Goal: Book appointment/travel/reservation

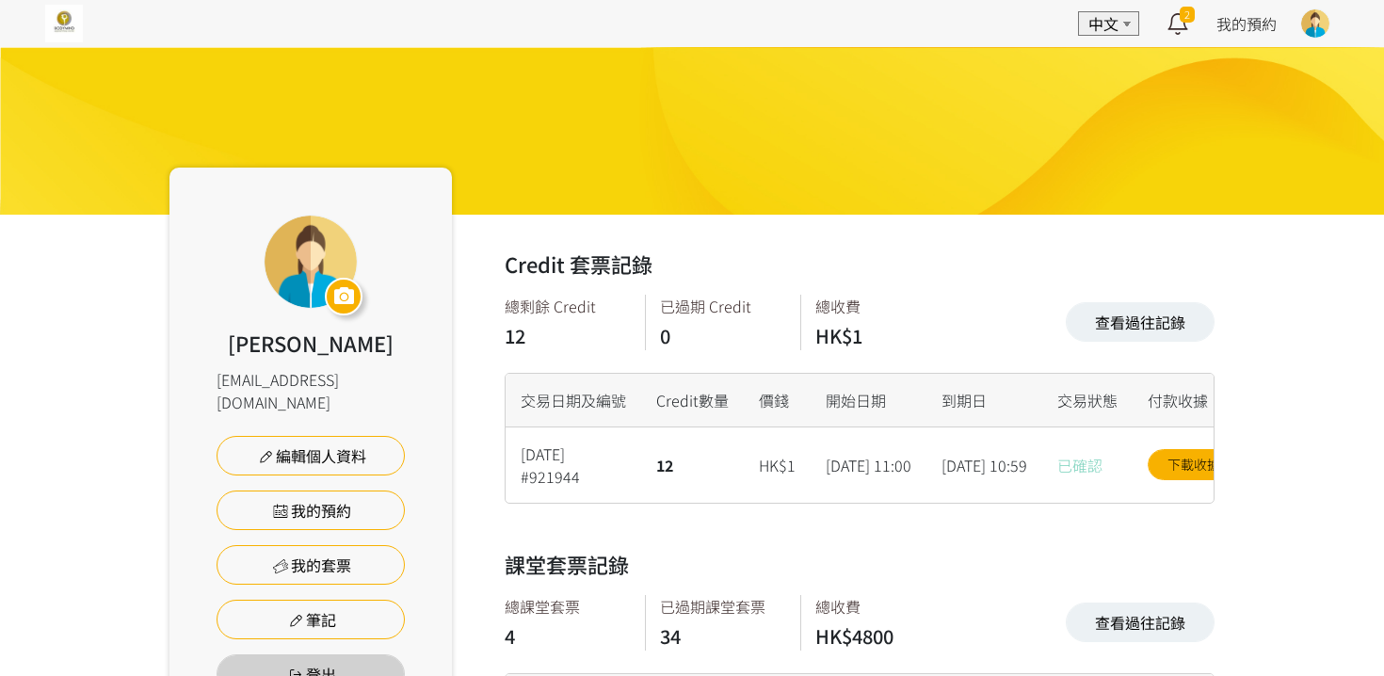
scroll to position [424, 0]
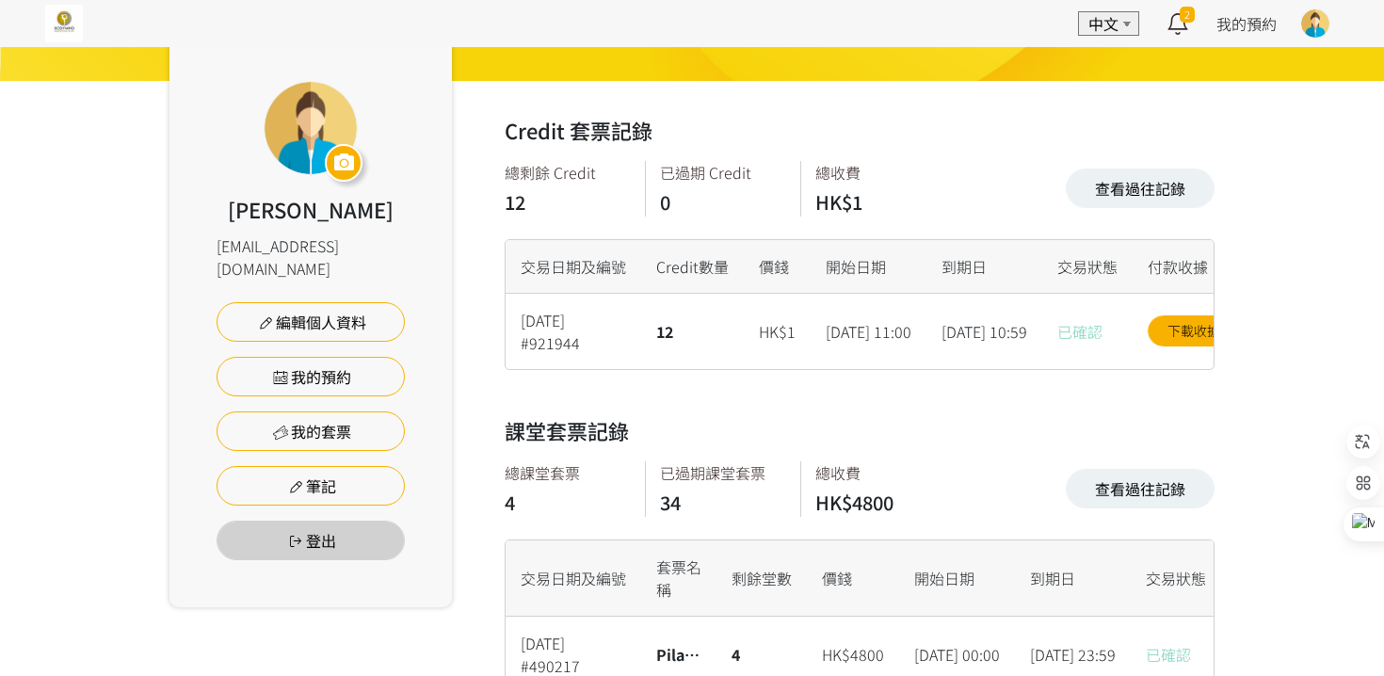
scroll to position [128, 0]
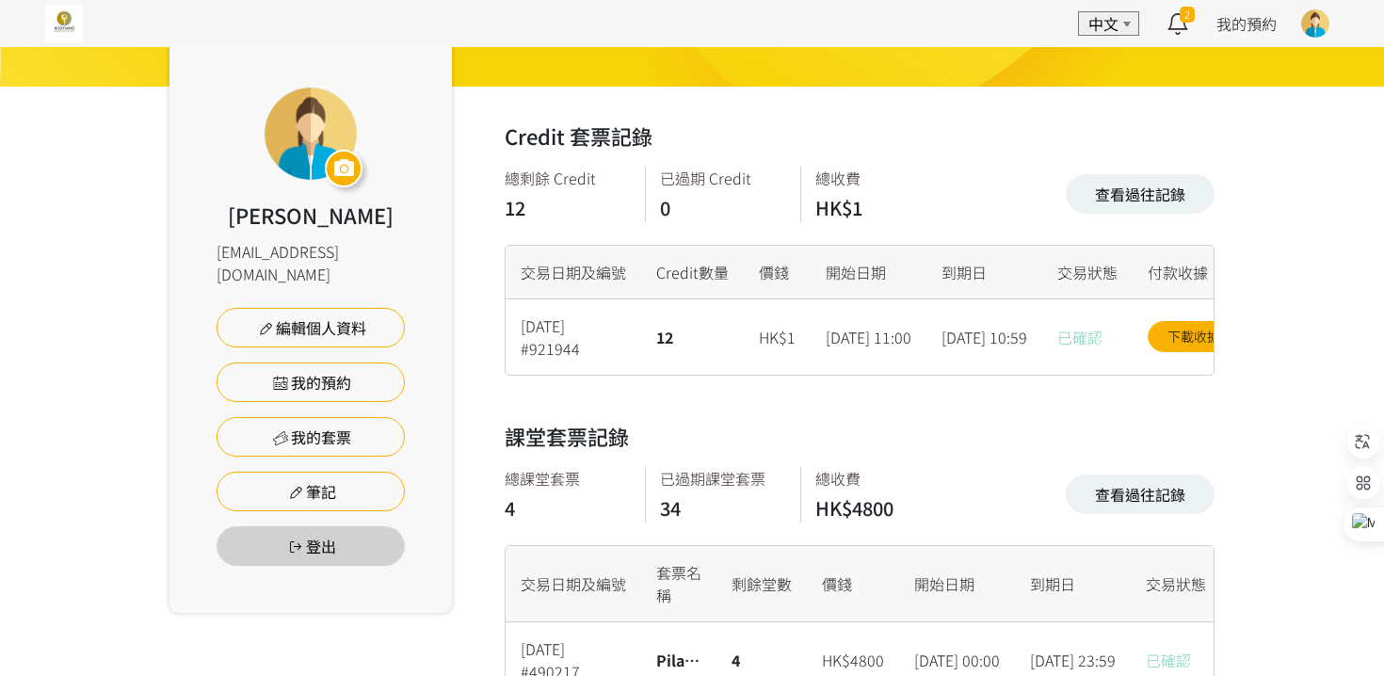
click at [58, 29] on img at bounding box center [64, 24] width 38 height 38
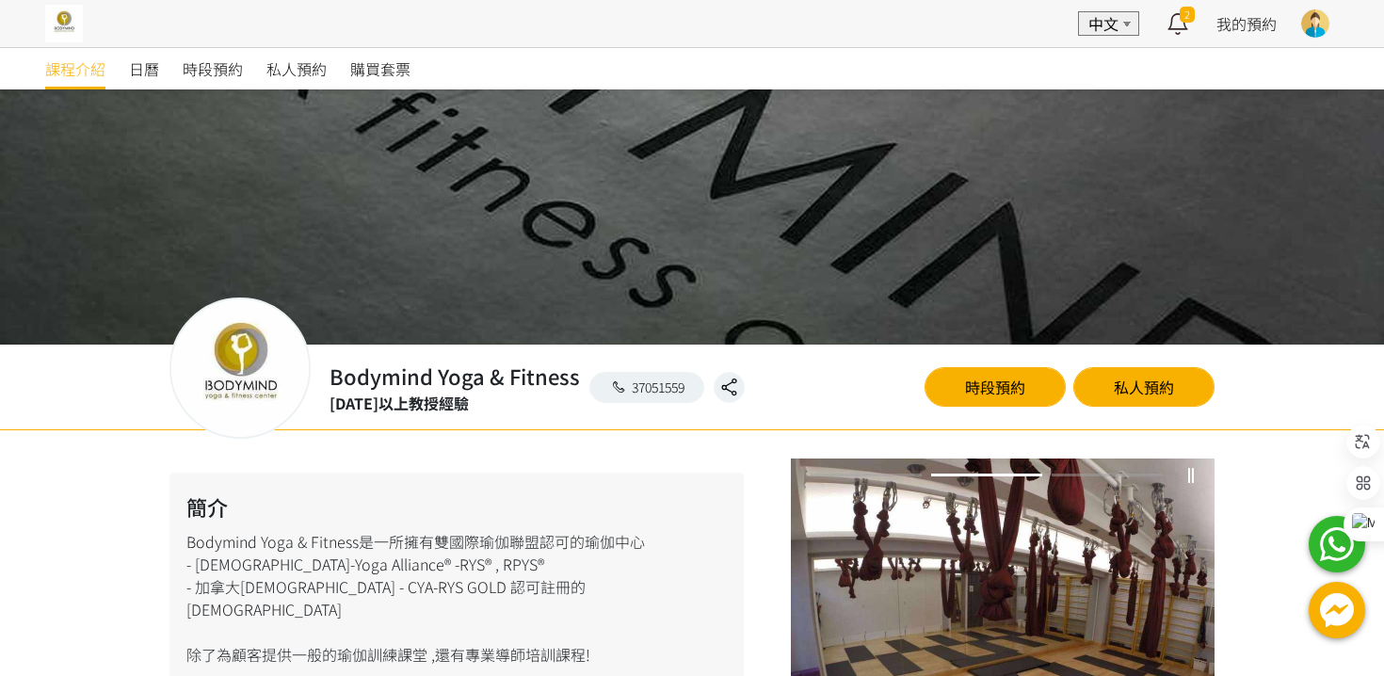
scroll to position [107, 0]
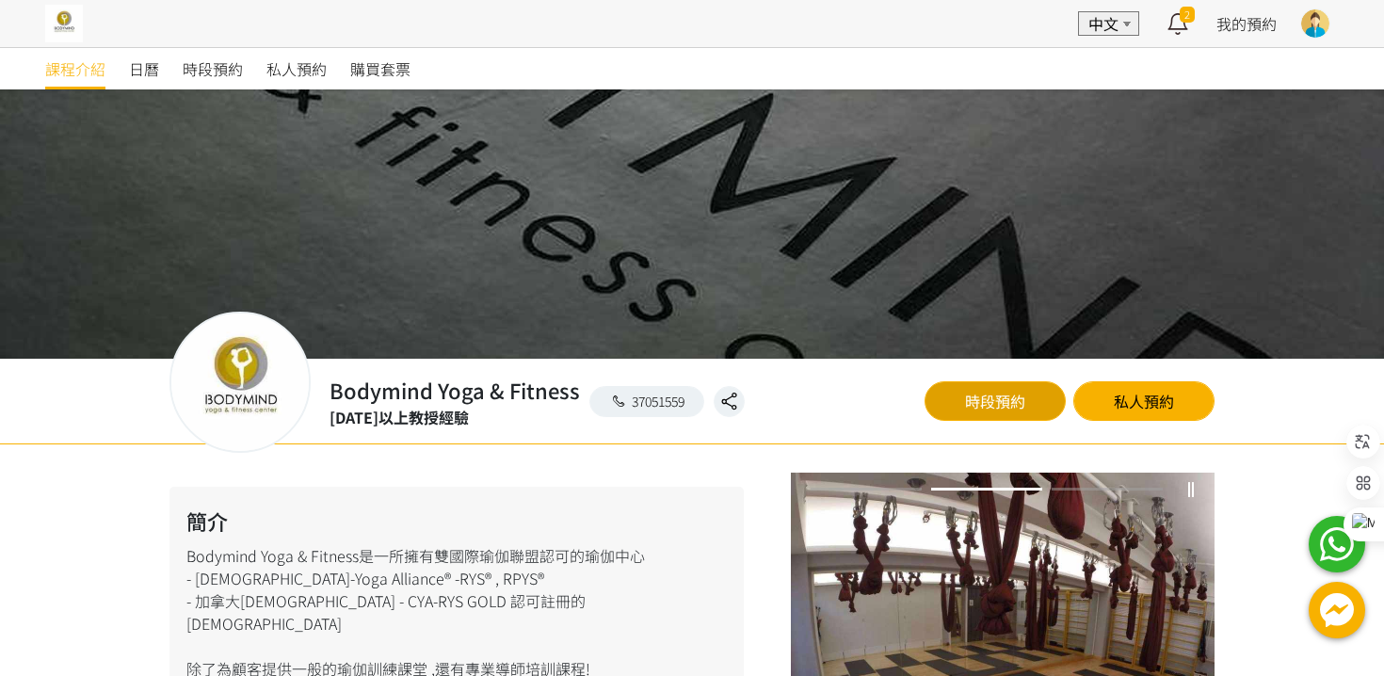
click at [1000, 408] on link "時段預約" at bounding box center [994, 401] width 141 height 40
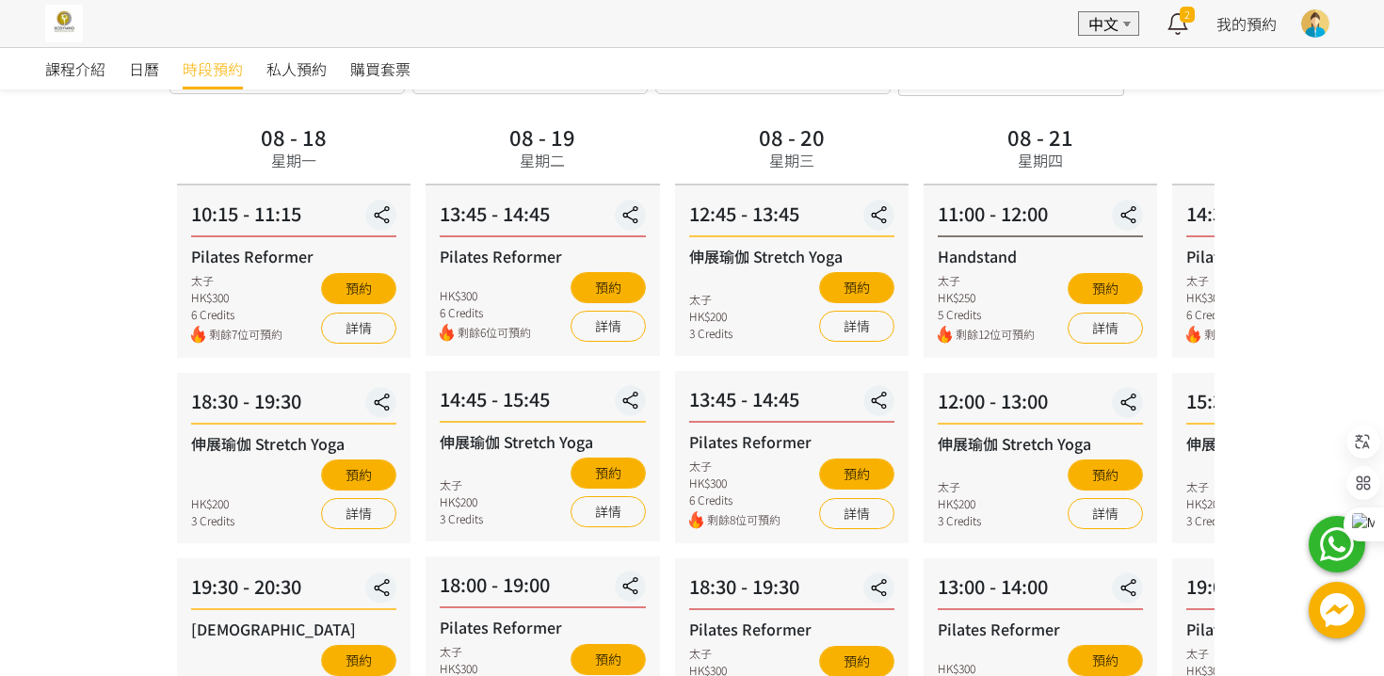
scroll to position [109, 0]
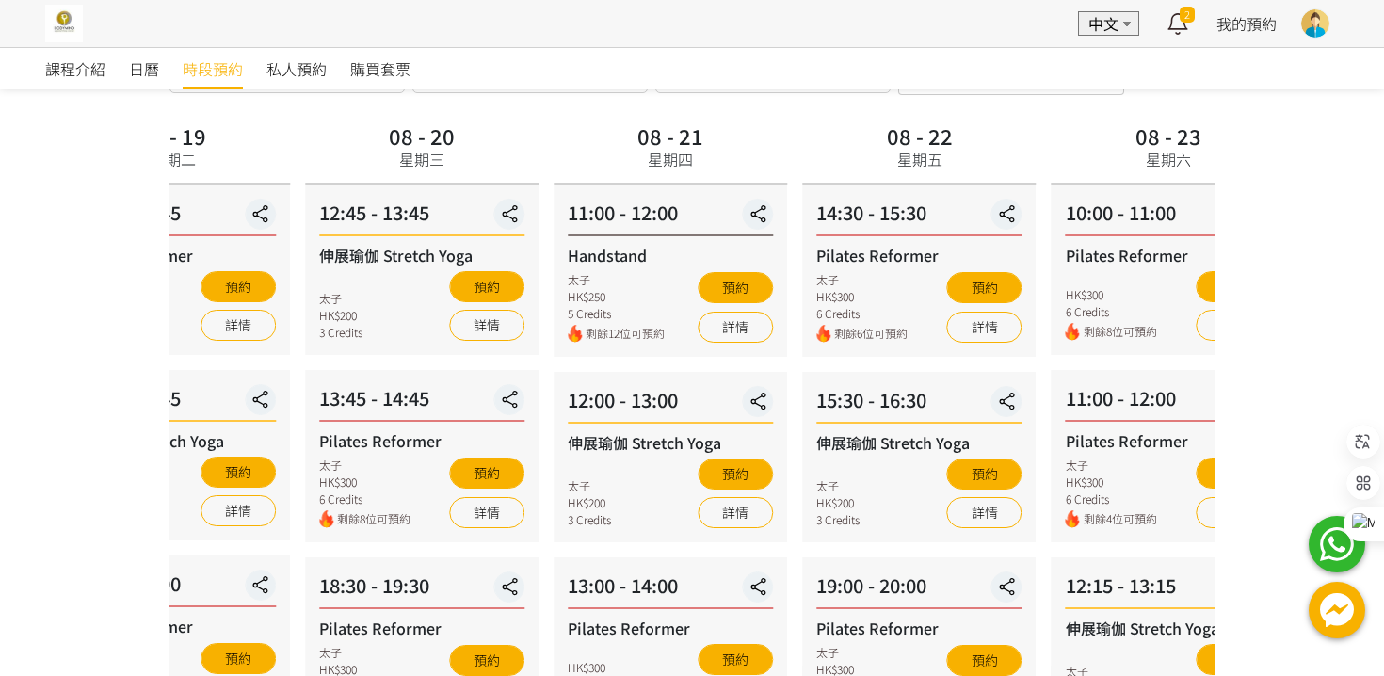
click at [787, 524] on div "08 - 21 星期四 11:00 - 12:00 Handstand 太子 HK$250 5 Credits 剩餘12位可預約 預約 詳情 12:00 - …" at bounding box center [670, 610] width 248 height 984
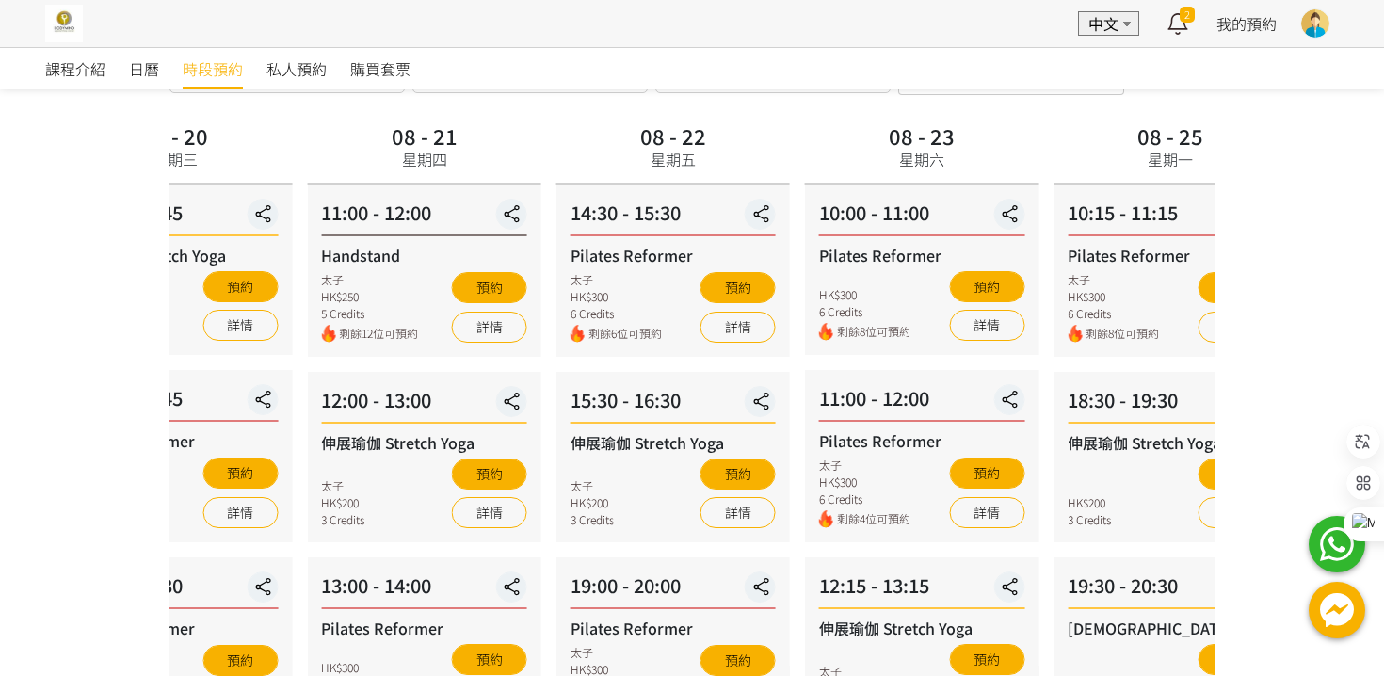
click at [793, 461] on div "08 - 22 星期五 14:30 - 15:30 Pilates Reformer 太子 HK$300 6 Credits 剩餘6位可預約 預約 詳情 15…" at bounding box center [673, 610] width 248 height 984
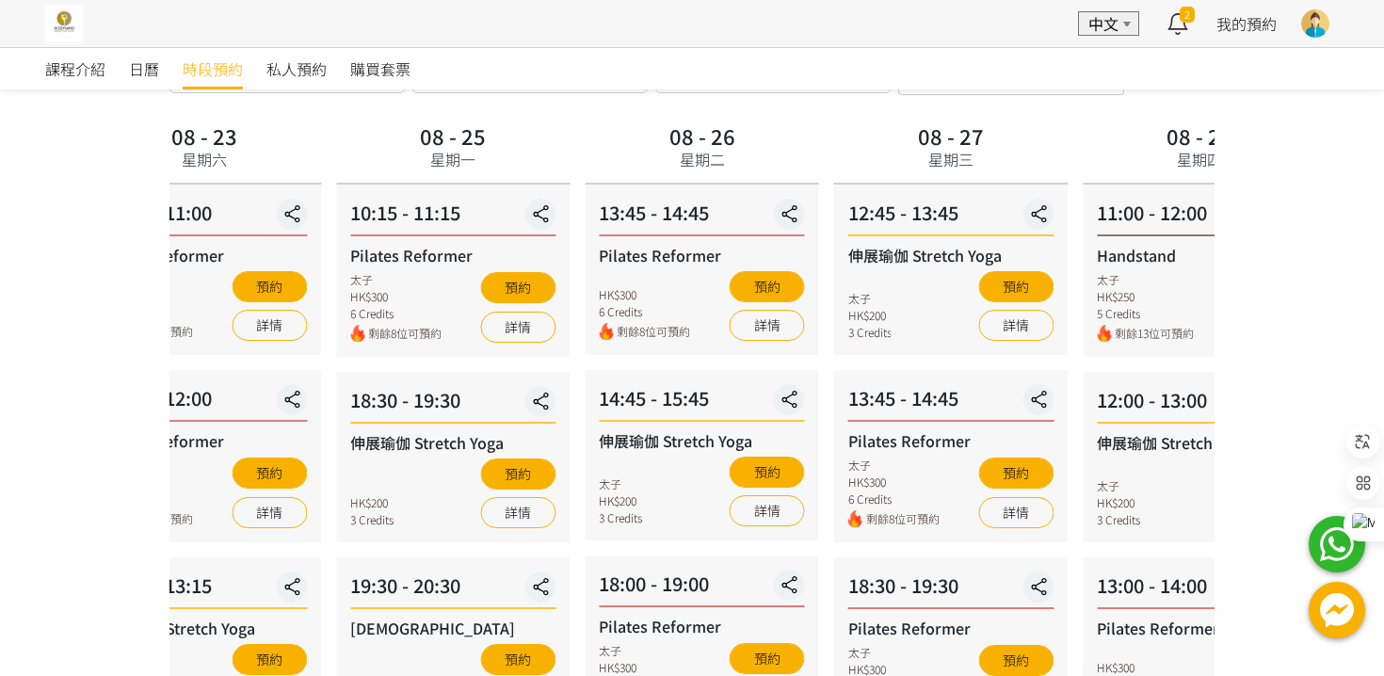
click at [321, 491] on div "08 - 23 星期六 10:00 - 11:00 Pilates Reformer HK$300 6 Credits 剩餘8位可預約 預約 詳情 11:00…" at bounding box center [204, 610] width 248 height 984
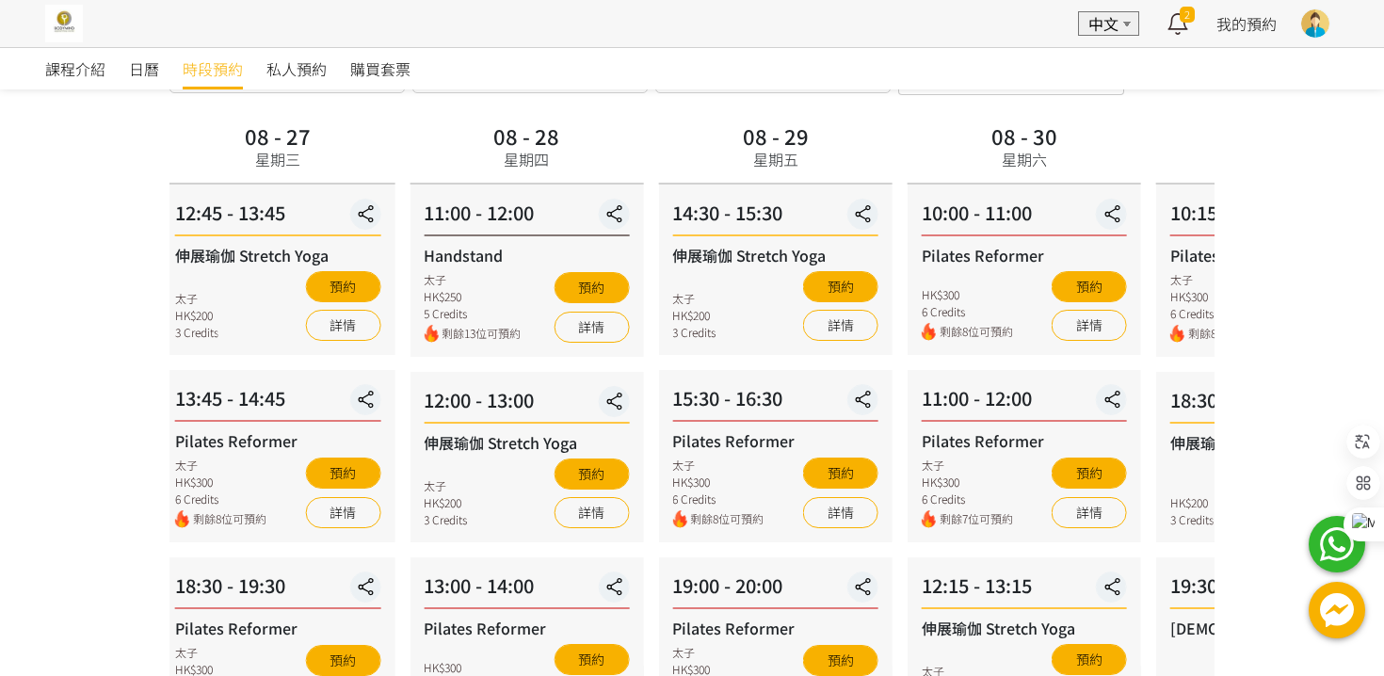
click at [195, 328] on div "08 - 27 星期三 12:45 - 13:45 伸展瑜伽 Stretch Yoga 太子 HK$200 3 Credits 預約 詳情 13:45 - 1…" at bounding box center [277, 610] width 248 height 984
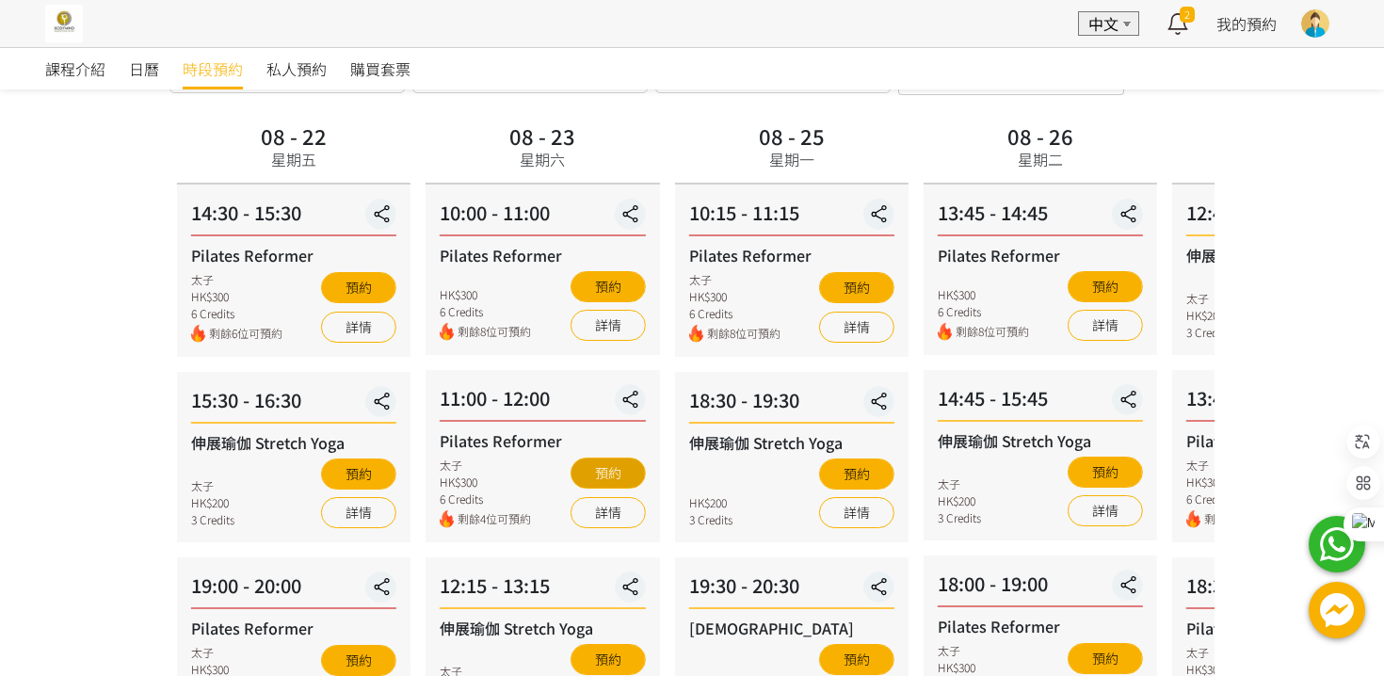
click at [593, 473] on button "預約" at bounding box center [607, 472] width 75 height 31
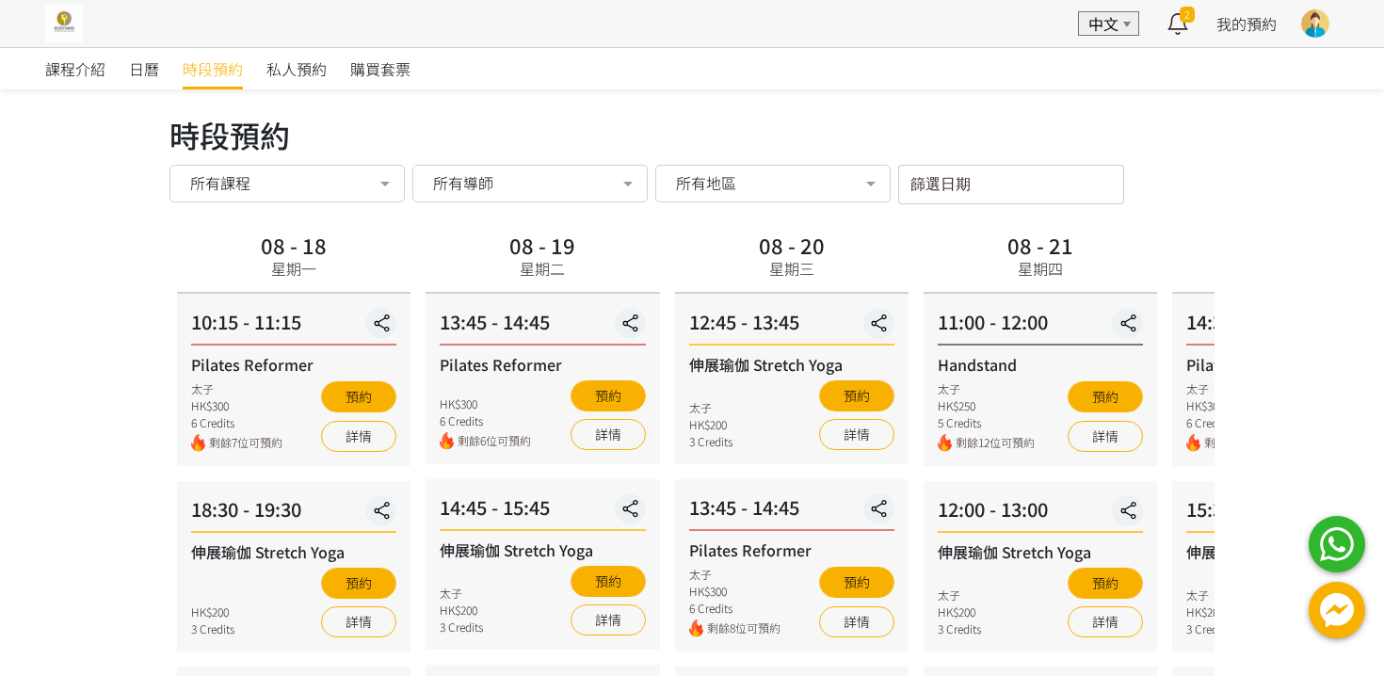
scroll to position [109, 0]
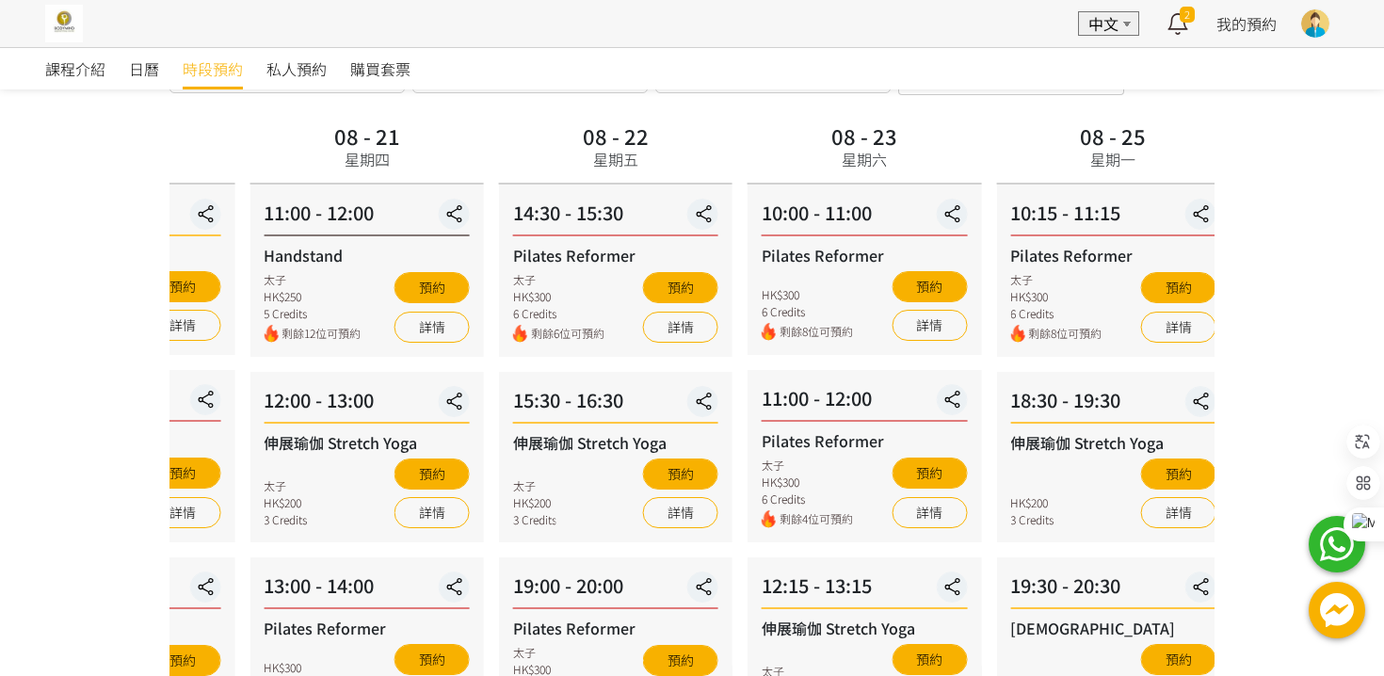
click at [451, 363] on div "08 - 21 星期四 11:00 - 12:00 Handstand 太子 HK$250 5 Credits 剩餘12位可預約 預約 詳情 12:00 - …" at bounding box center [366, 610] width 248 height 984
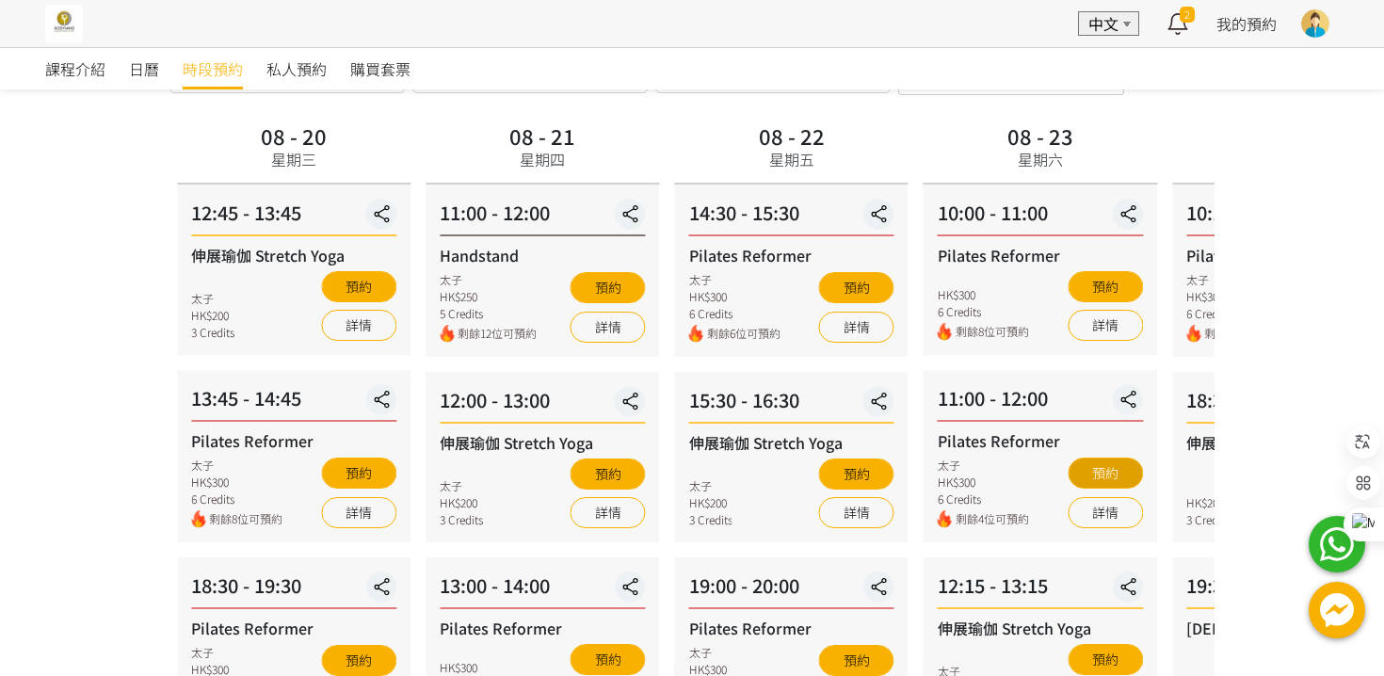
click at [1109, 469] on button "預約" at bounding box center [1104, 472] width 75 height 31
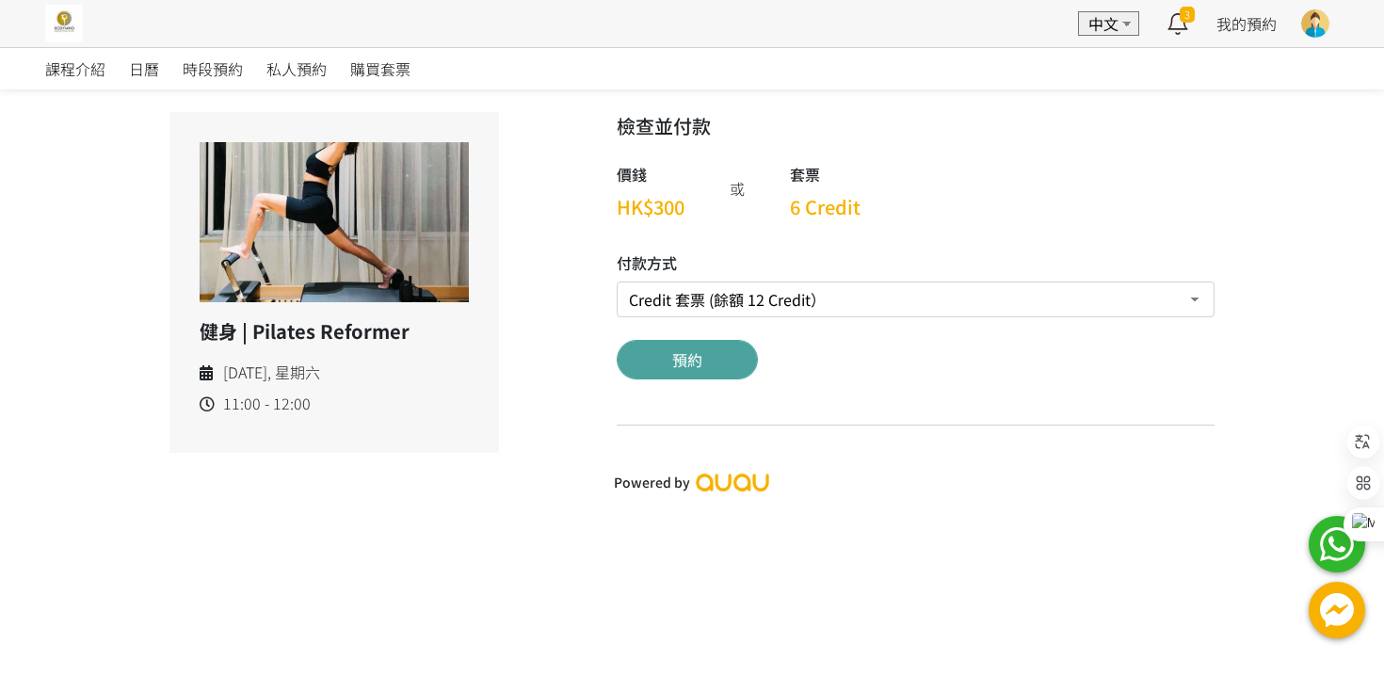
click at [656, 355] on button "預約" at bounding box center [686, 360] width 141 height 40
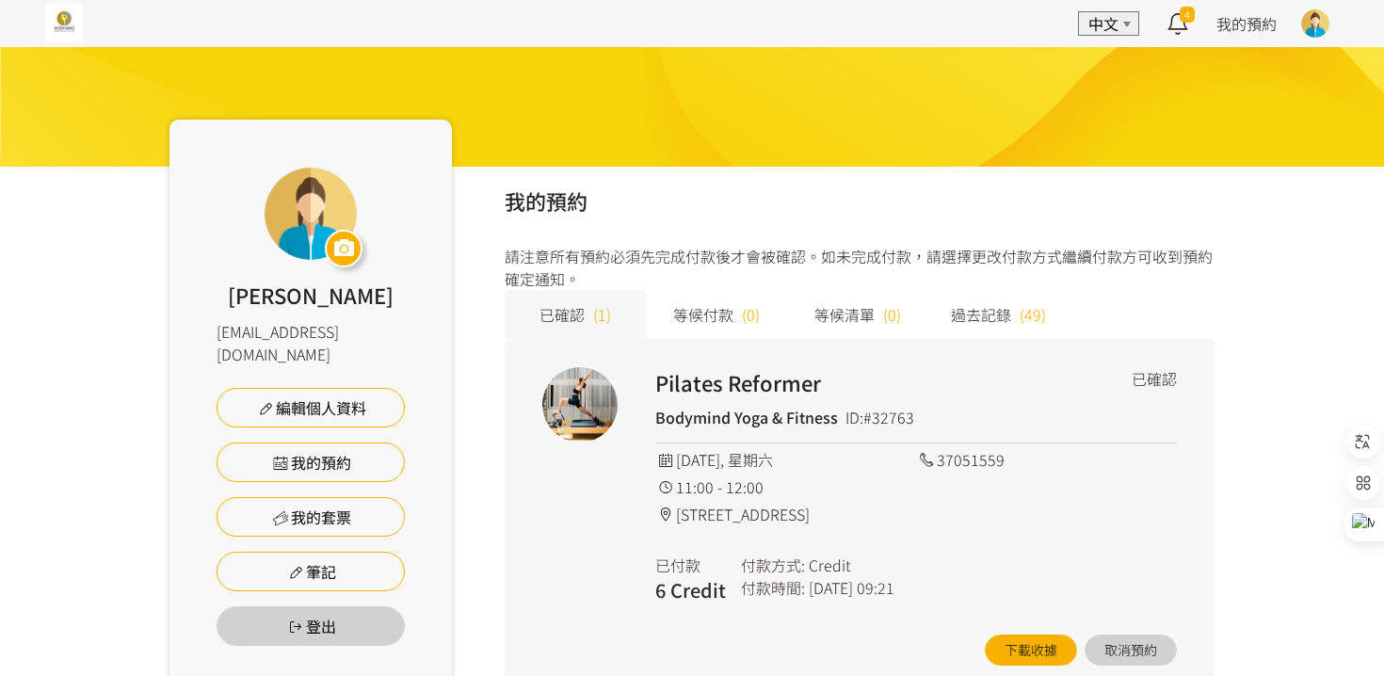
scroll to position [93, 0]
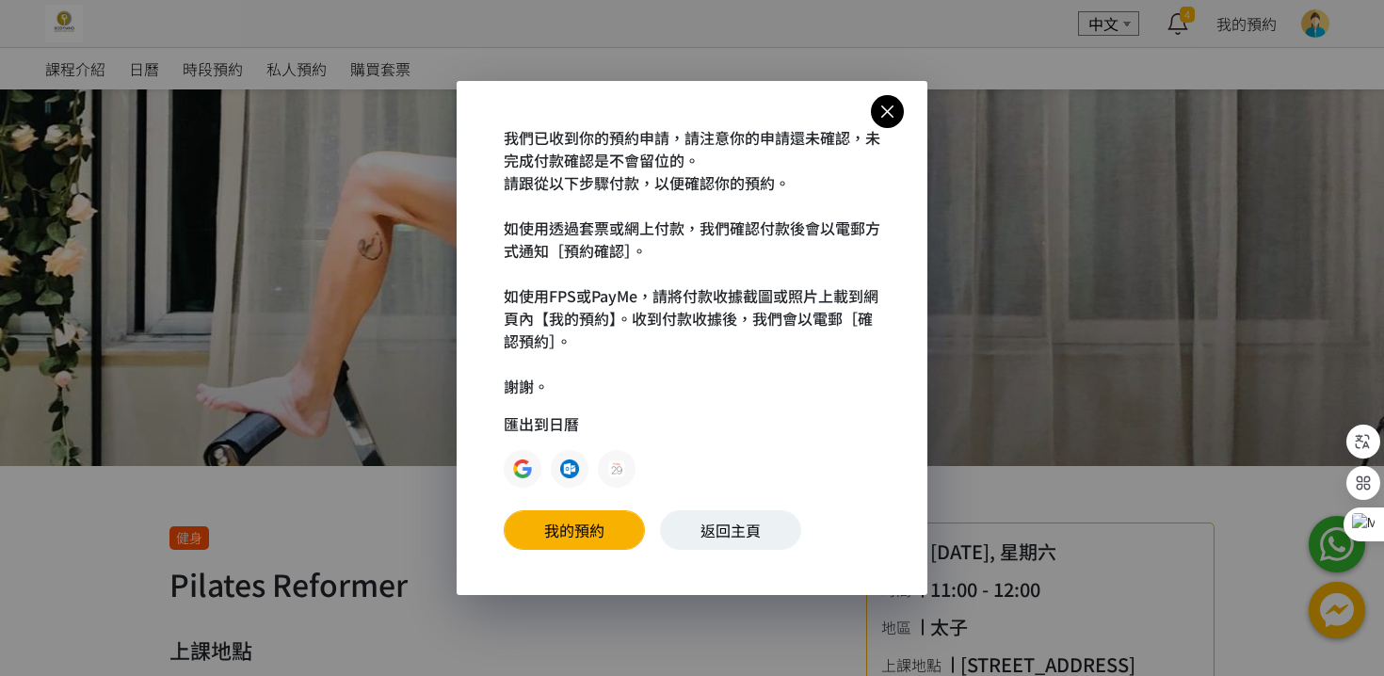
click at [520, 461] on img at bounding box center [522, 468] width 19 height 19
click at [717, 524] on link "返回主頁" at bounding box center [730, 530] width 141 height 40
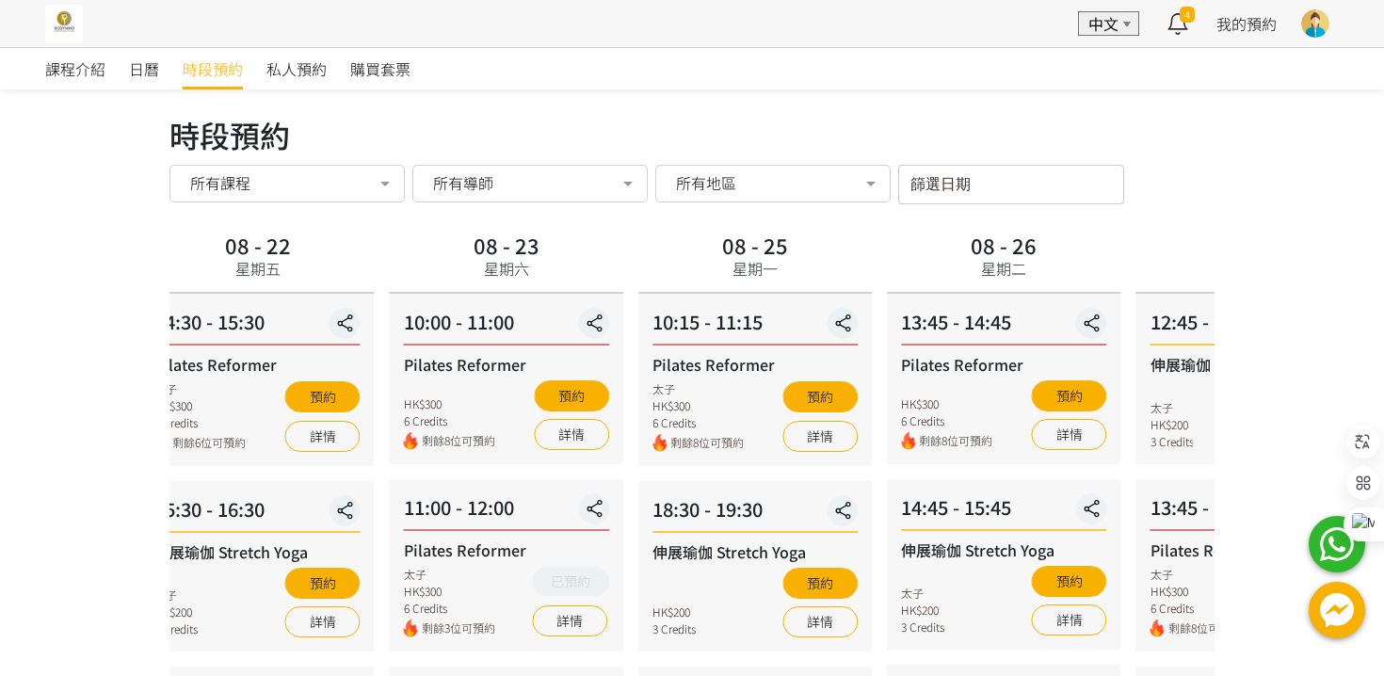
click at [0, 641] on div "課程介紹 日曆 時段預約 私人預約 購買套票 時段預約 時段預約 所有課程 所有課程 Pilates Reformer 伸展瑜伽 Stretch Yoga 哈…" at bounding box center [692, 682] width 1384 height 1271
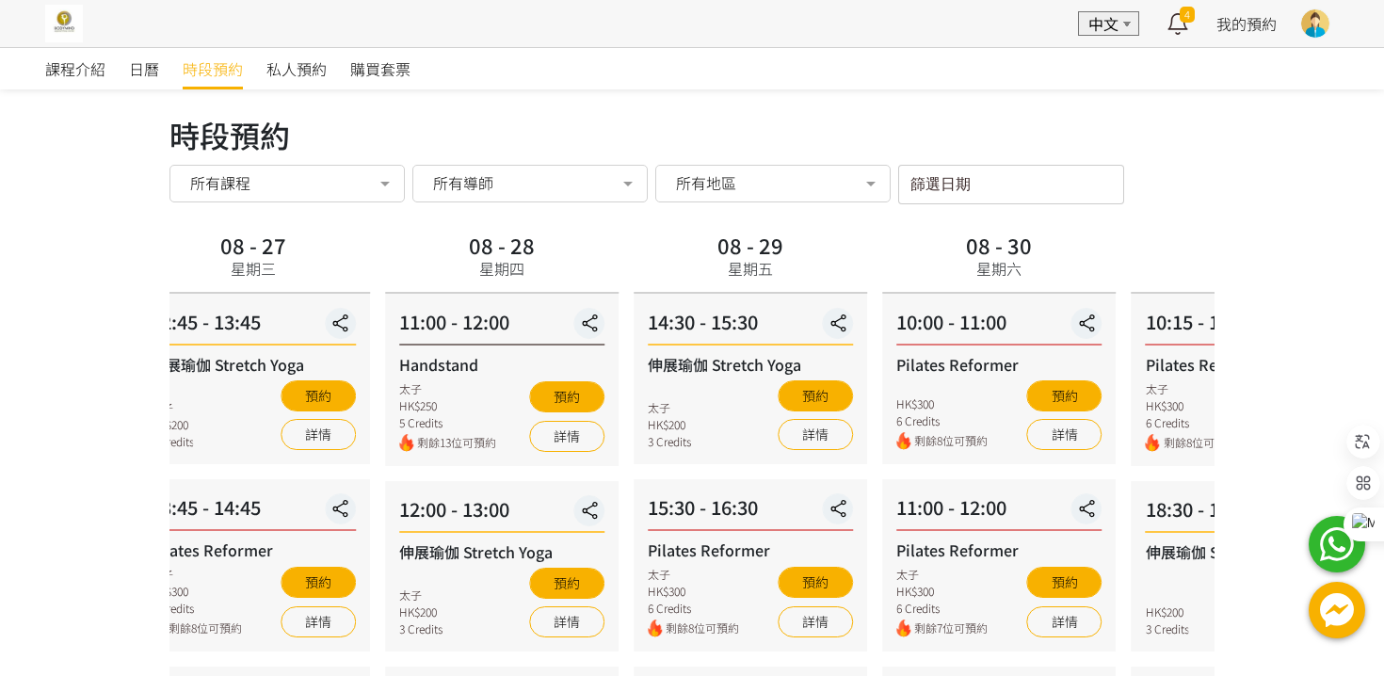
click at [0, 548] on div "課程介紹 日曆 時段預約 私人預約 購買套票 時段預約 時段預約 所有課程 所有課程 Pilates Reformer 伸展瑜伽 Stretch Yoga 哈…" at bounding box center [692, 682] width 1384 height 1271
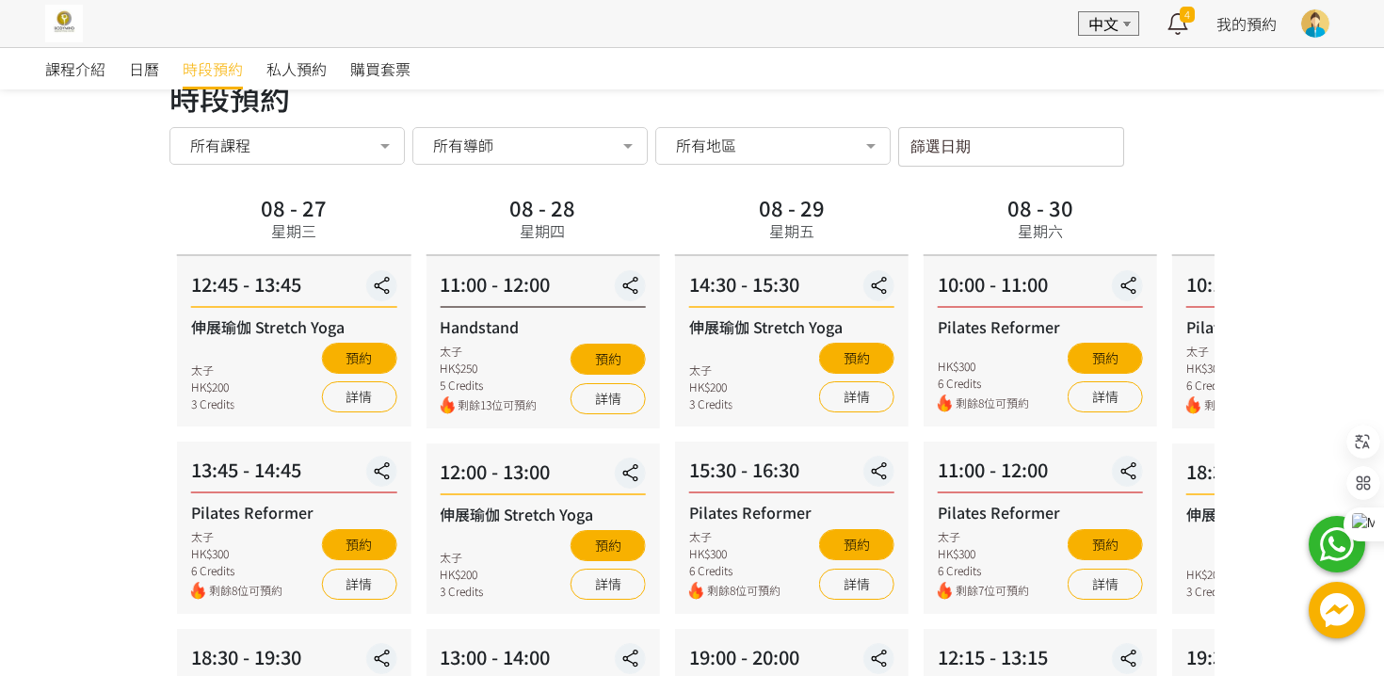
scroll to position [78, 0]
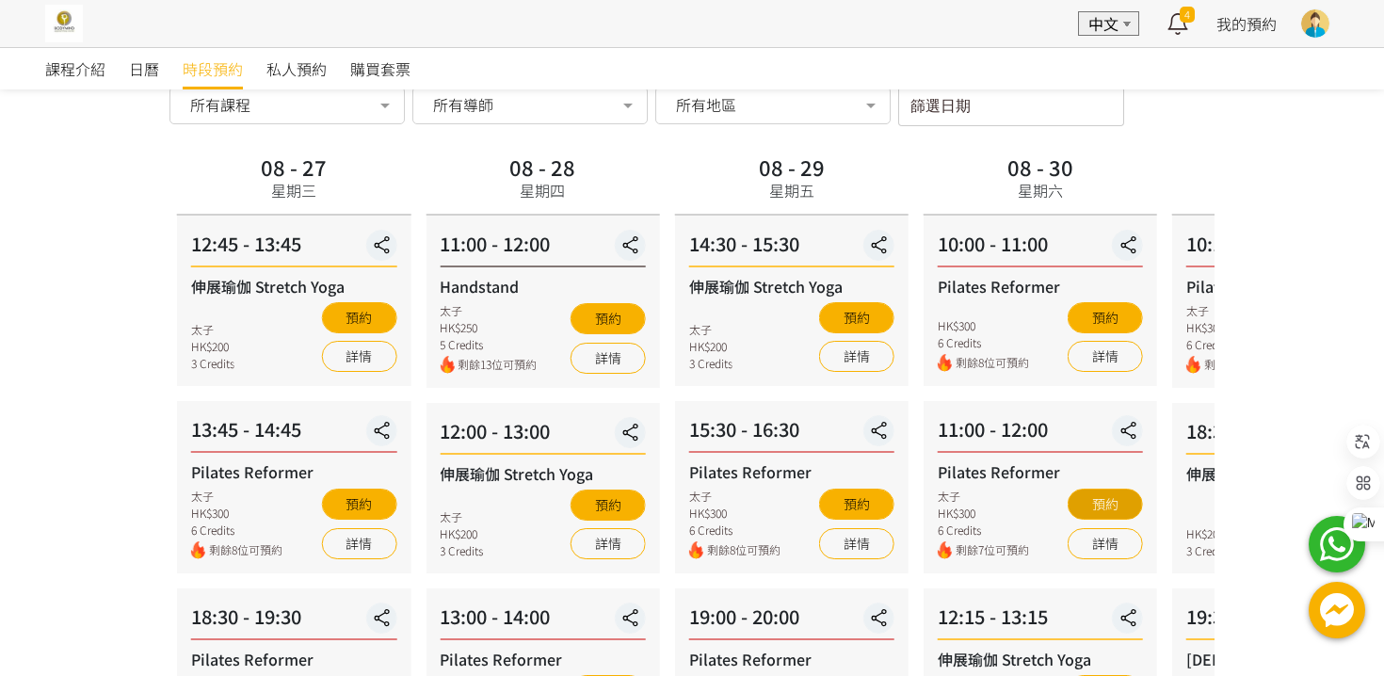
click at [1104, 492] on button "預約" at bounding box center [1104, 503] width 75 height 31
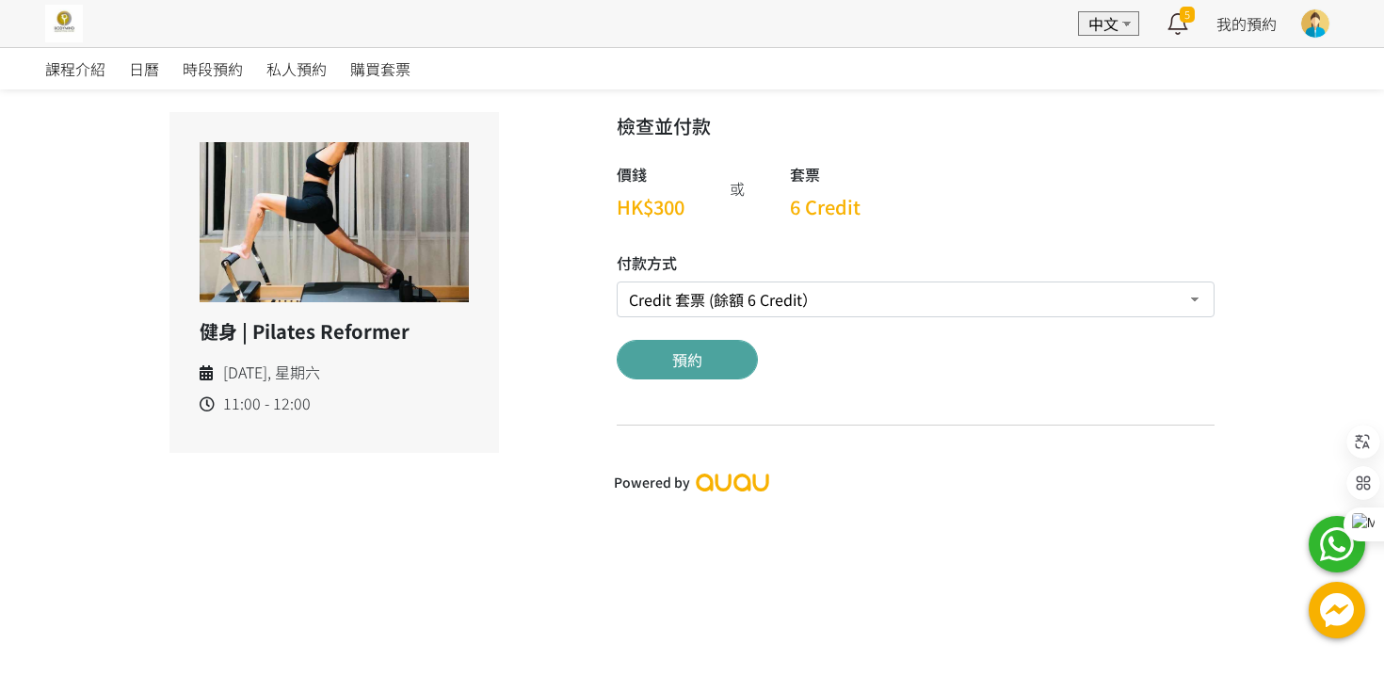
click at [692, 351] on button "預約" at bounding box center [686, 360] width 141 height 40
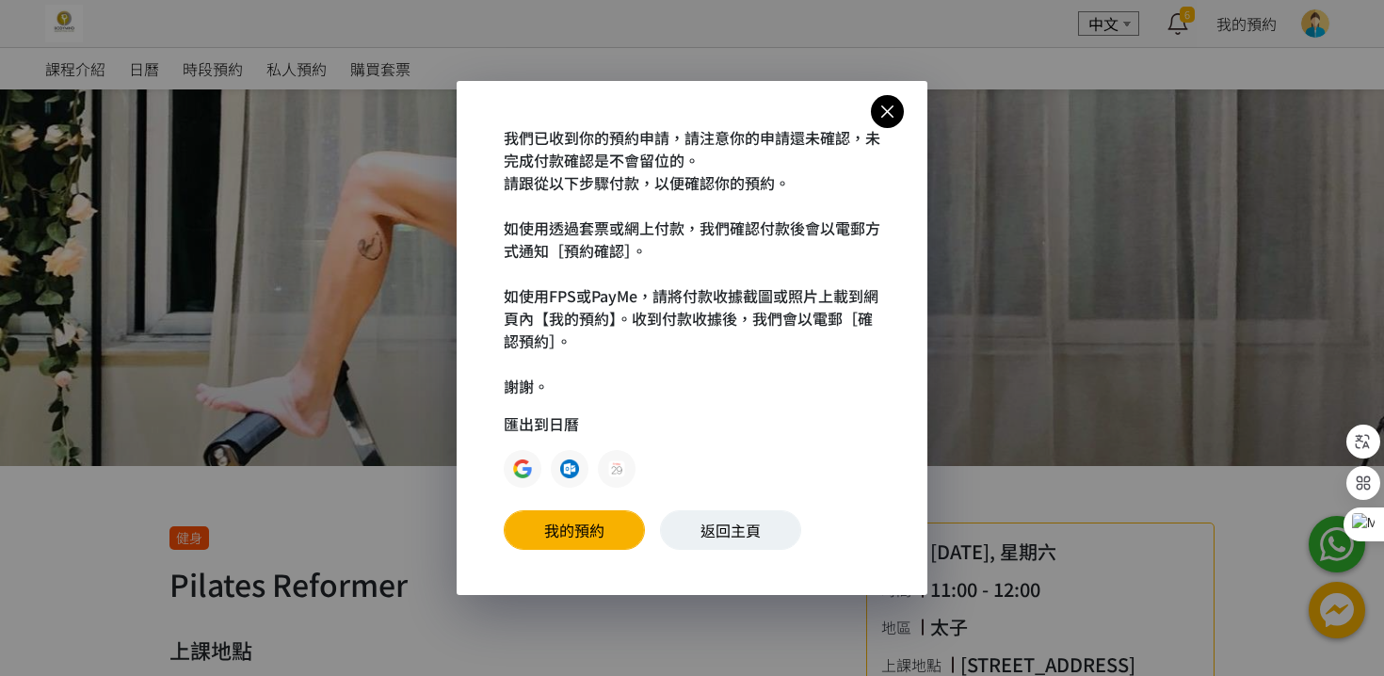
click at [527, 464] on img at bounding box center [522, 468] width 19 height 19
click at [879, 115] on icon at bounding box center [887, 112] width 33 height 24
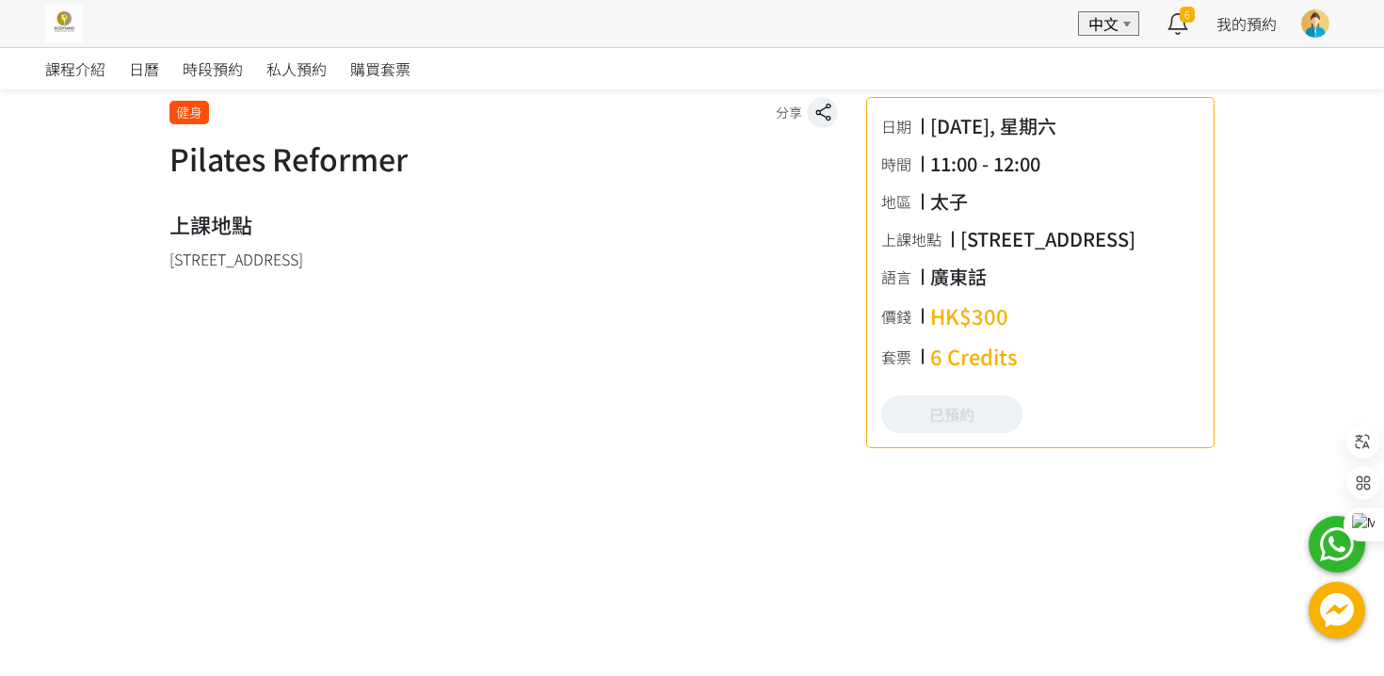
scroll to position [581, 0]
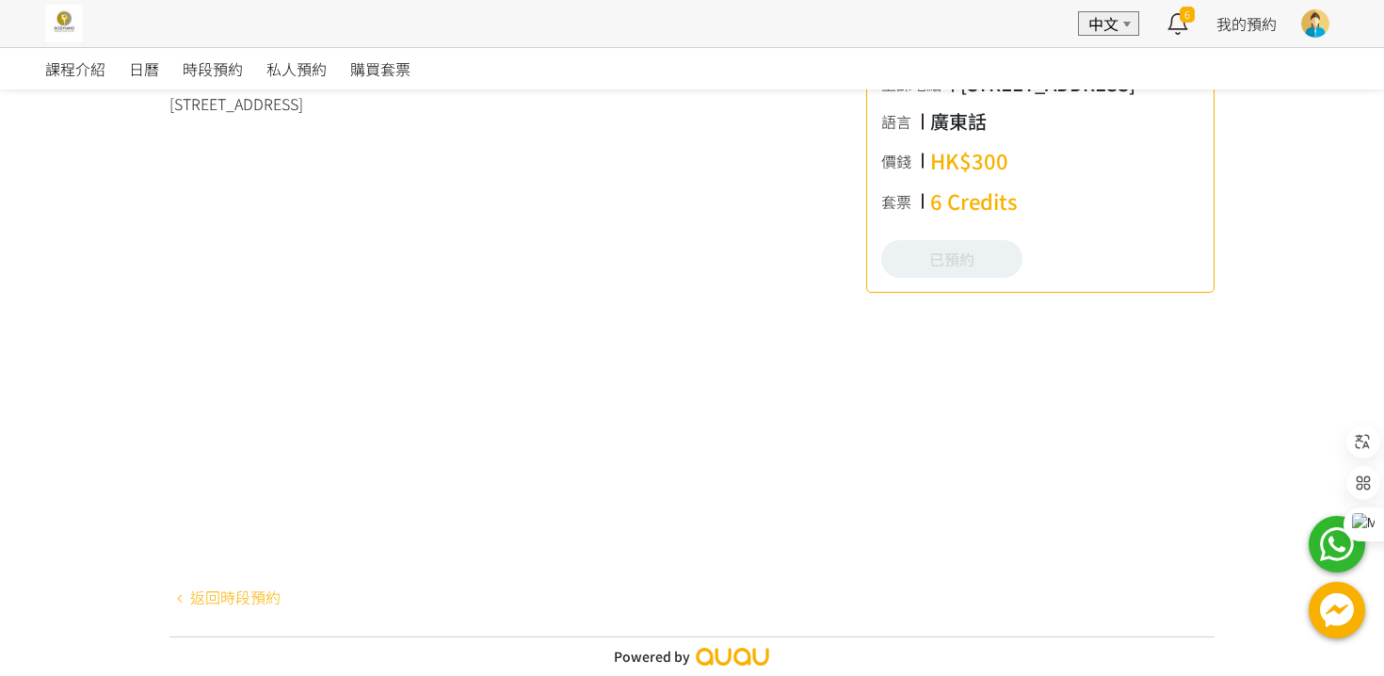
click at [222, 599] on link "返回時段預約" at bounding box center [224, 596] width 111 height 23
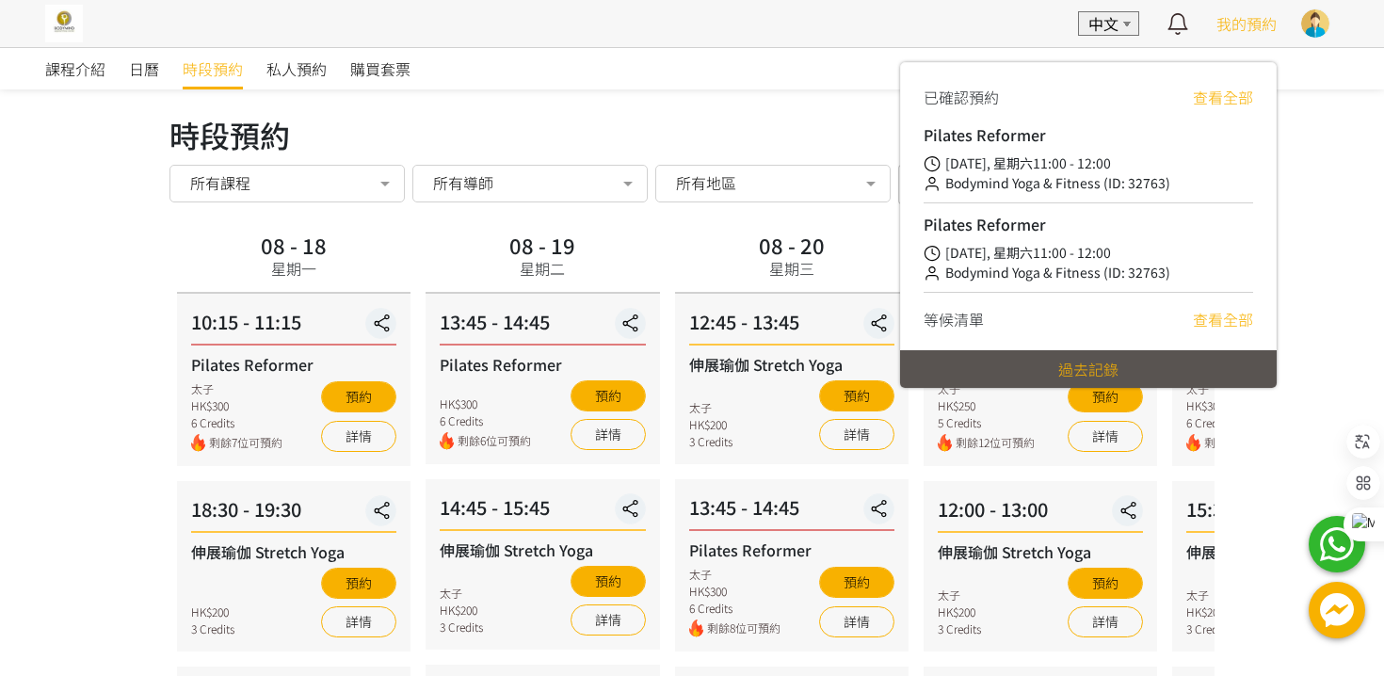
click at [1147, 160] on div "[DATE], 星期六11:00 - 12:00" at bounding box center [1087, 163] width 329 height 20
click at [1228, 97] on link "查看全部" at bounding box center [1222, 97] width 60 height 23
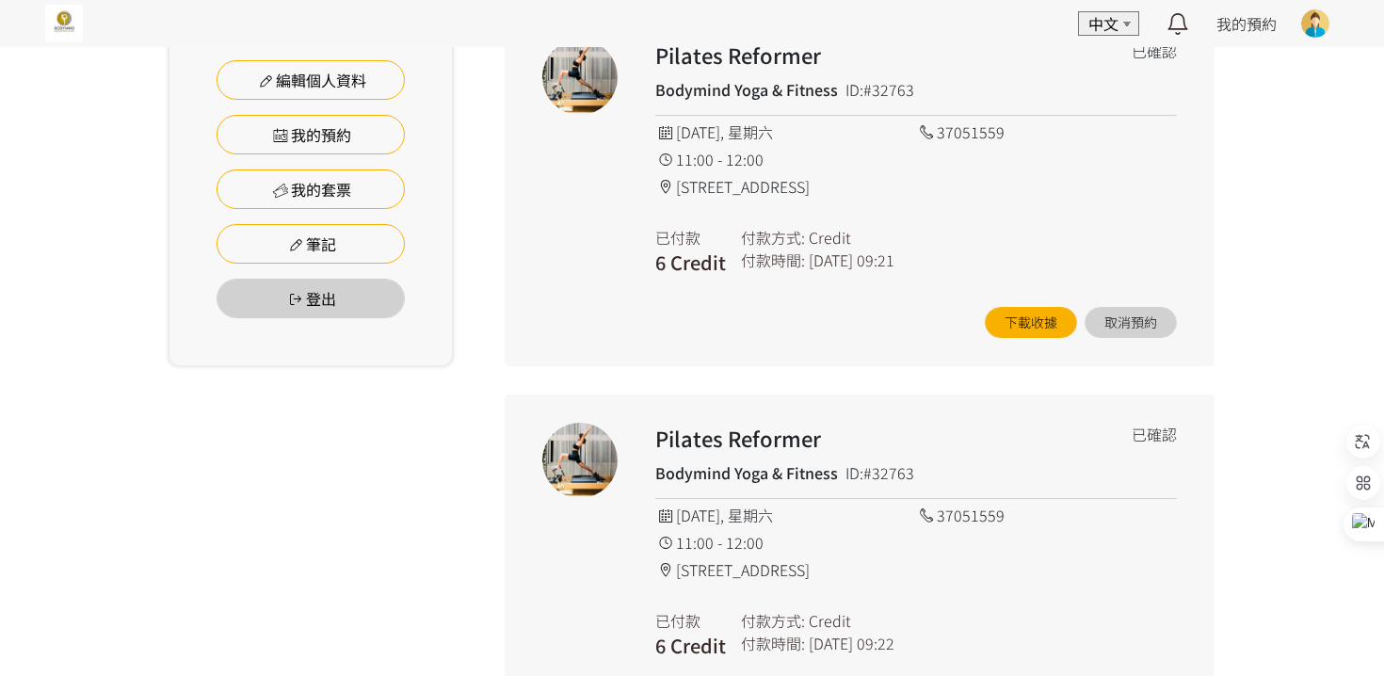
scroll to position [371, 0]
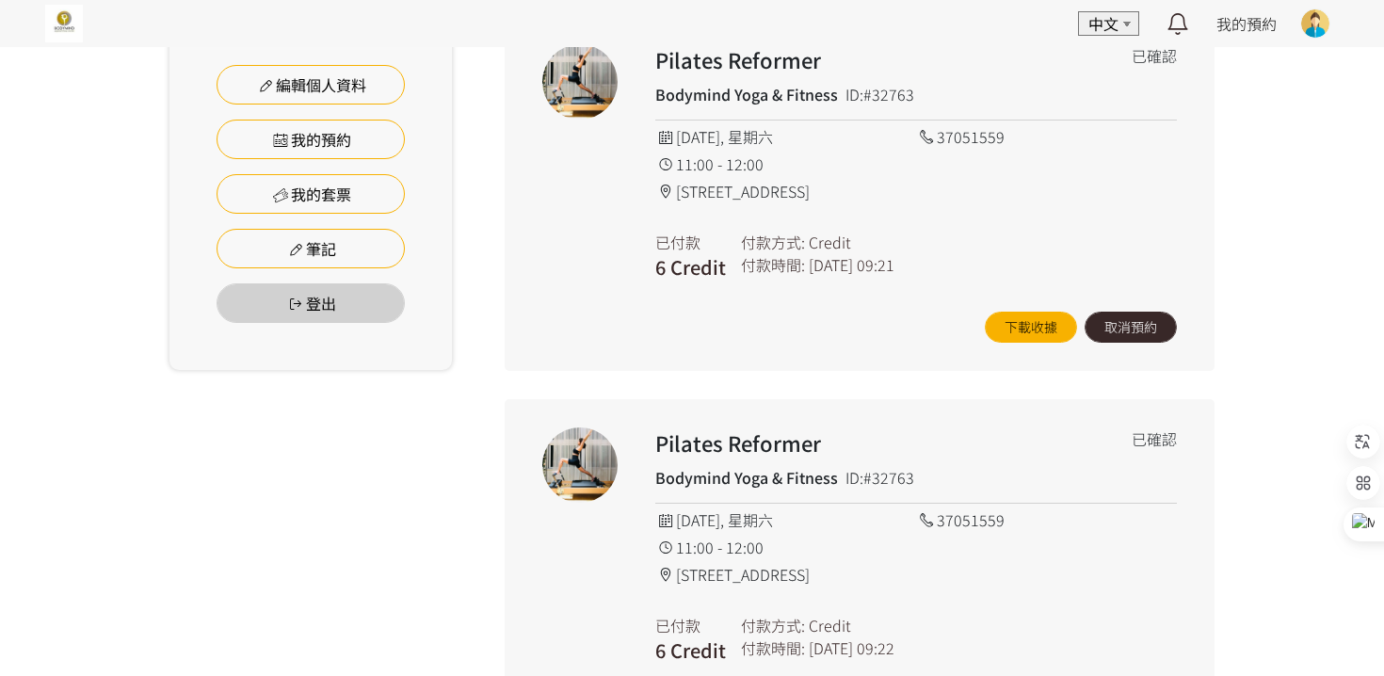
click at [1109, 328] on button "取消預約" at bounding box center [1130, 327] width 92 height 31
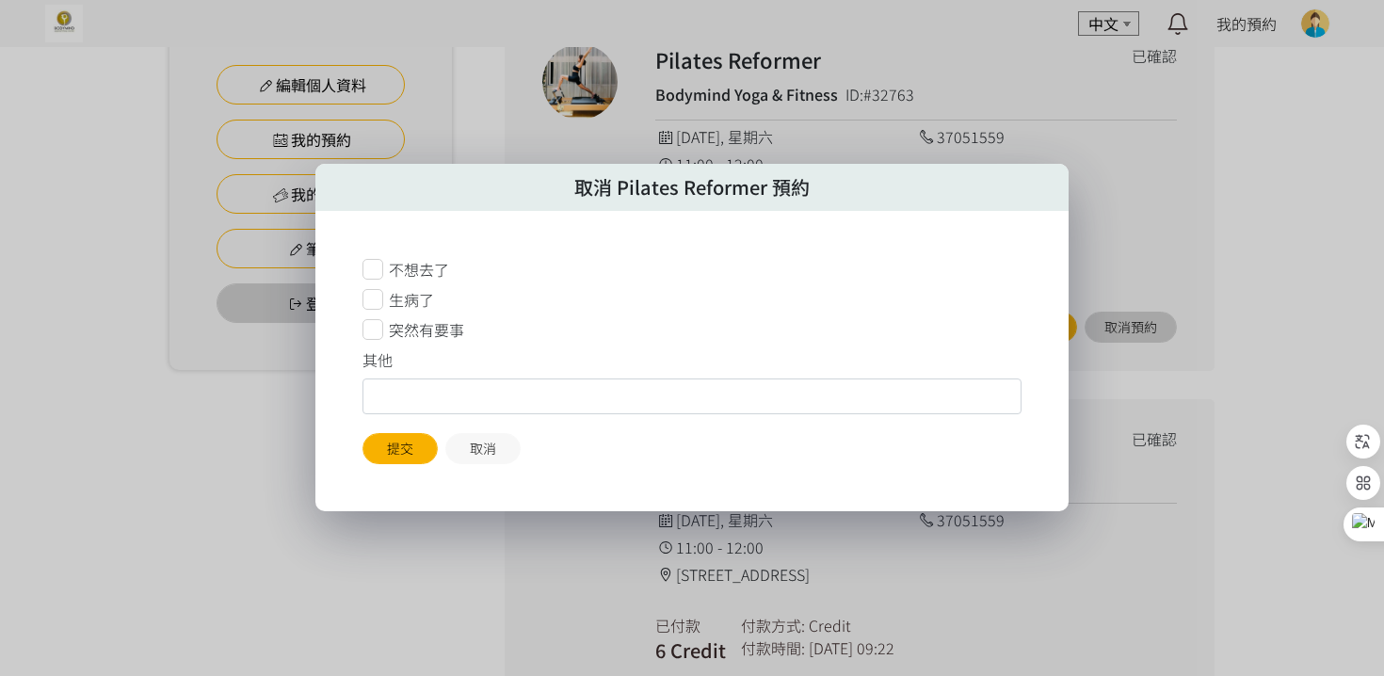
click at [434, 334] on span "突然有要事" at bounding box center [426, 329] width 75 height 23
click at [402, 443] on button "提交" at bounding box center [399, 448] width 75 height 31
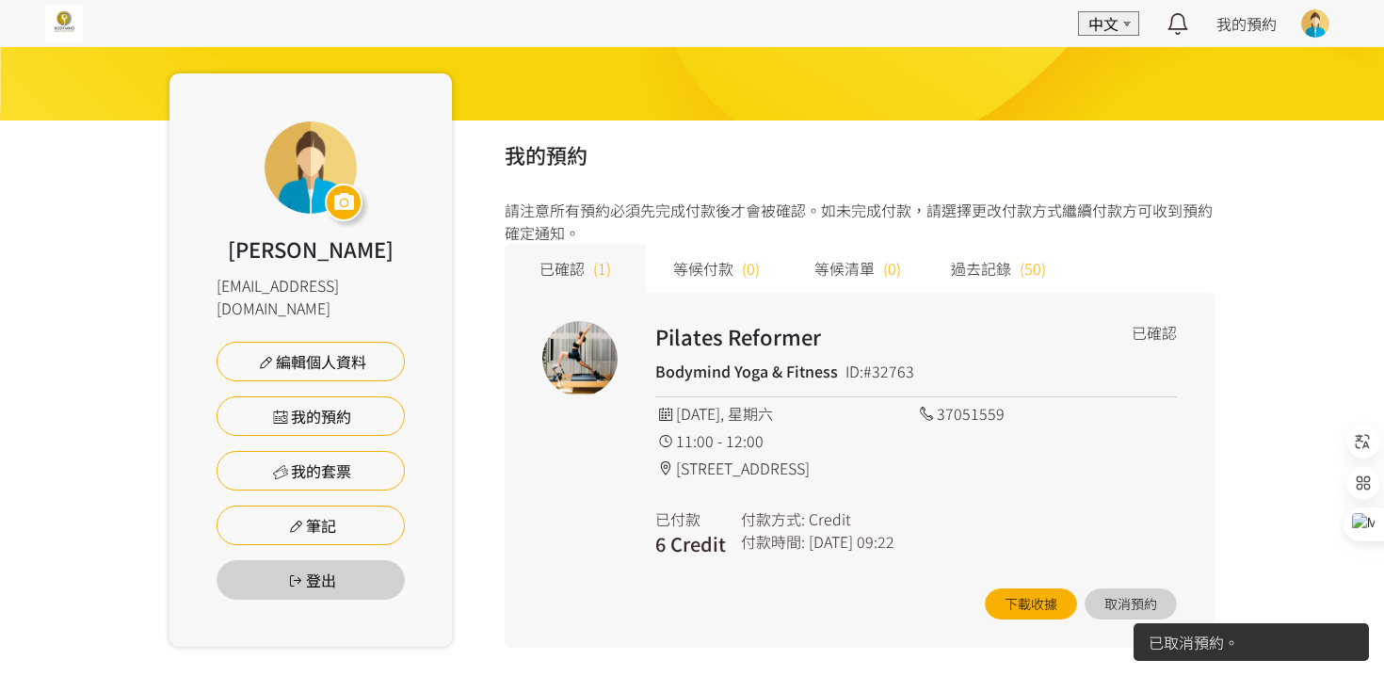
scroll to position [93, 0]
